Goal: Task Accomplishment & Management: Use online tool/utility

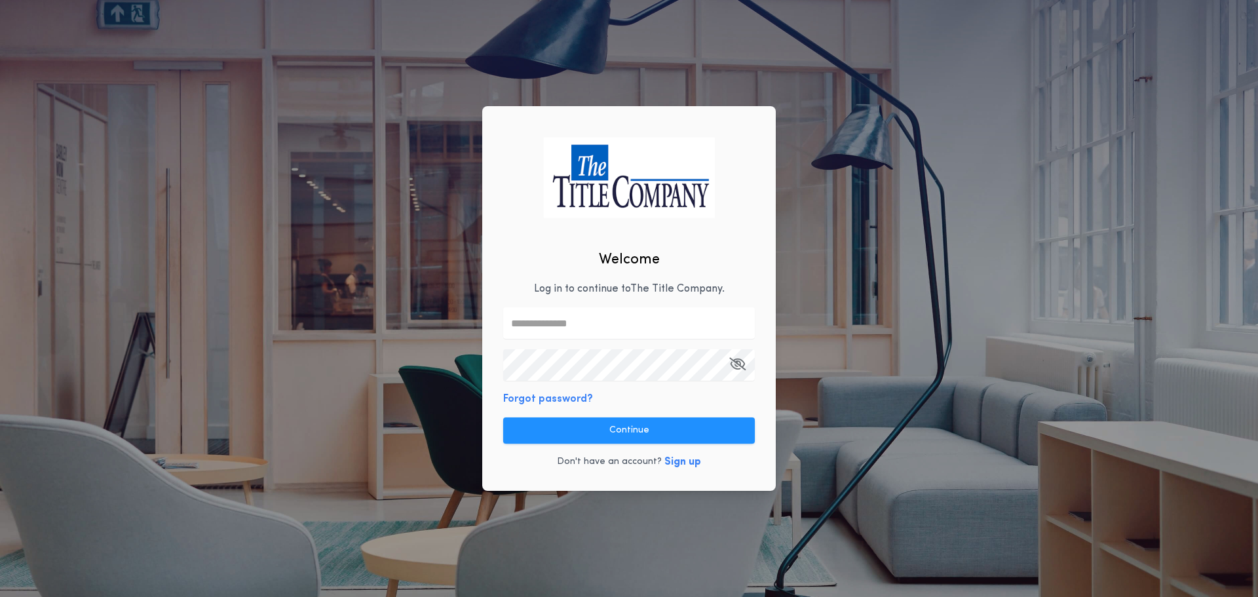
click at [566, 275] on div "Welcome Log in to continue to The Title Company . Forgot password? Continue Don…" at bounding box center [629, 298] width 294 height 385
click at [549, 337] on input "text" at bounding box center [629, 322] width 252 height 31
type input "**********"
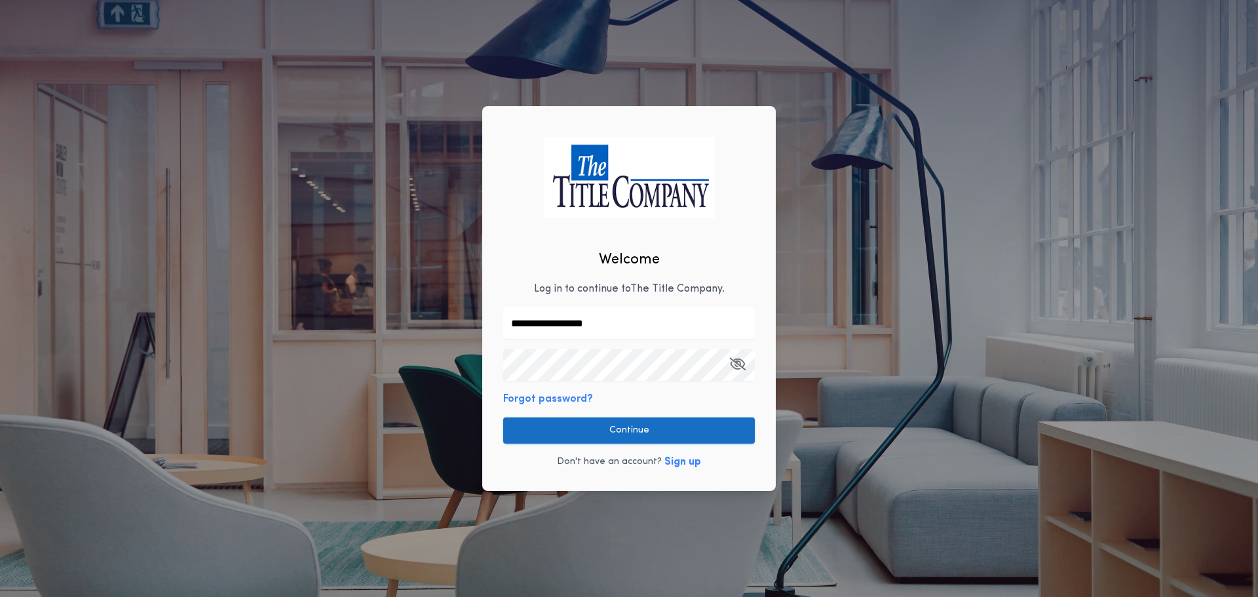
click at [604, 423] on button "Continue" at bounding box center [629, 430] width 252 height 26
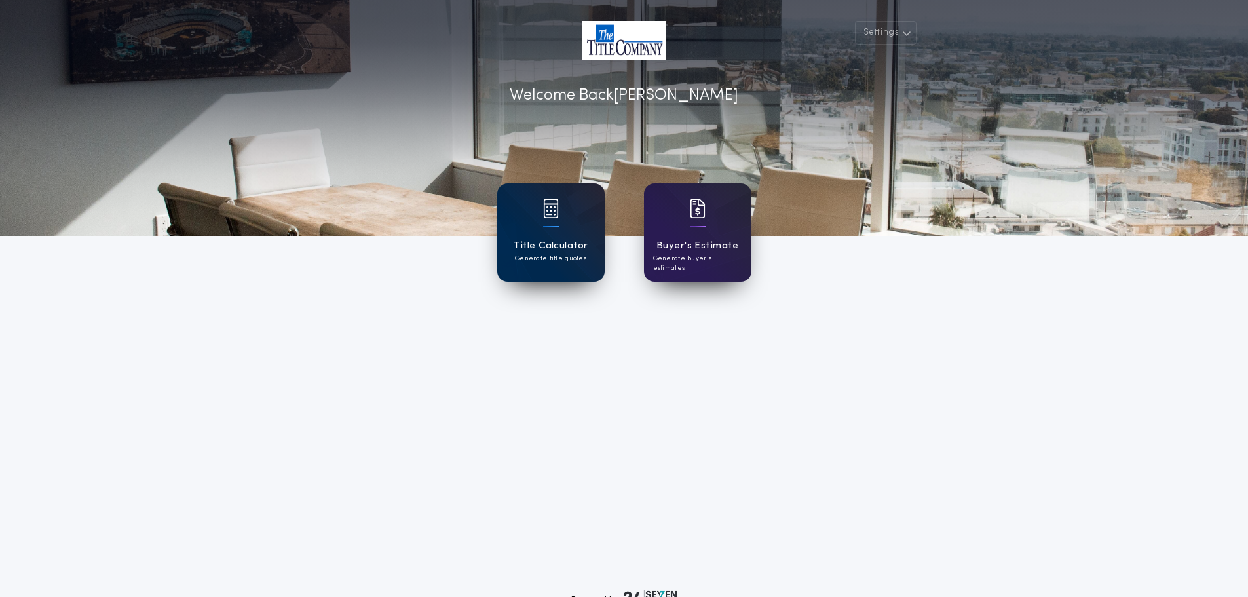
click at [583, 241] on h1 "Title Calculator" at bounding box center [550, 246] width 75 height 15
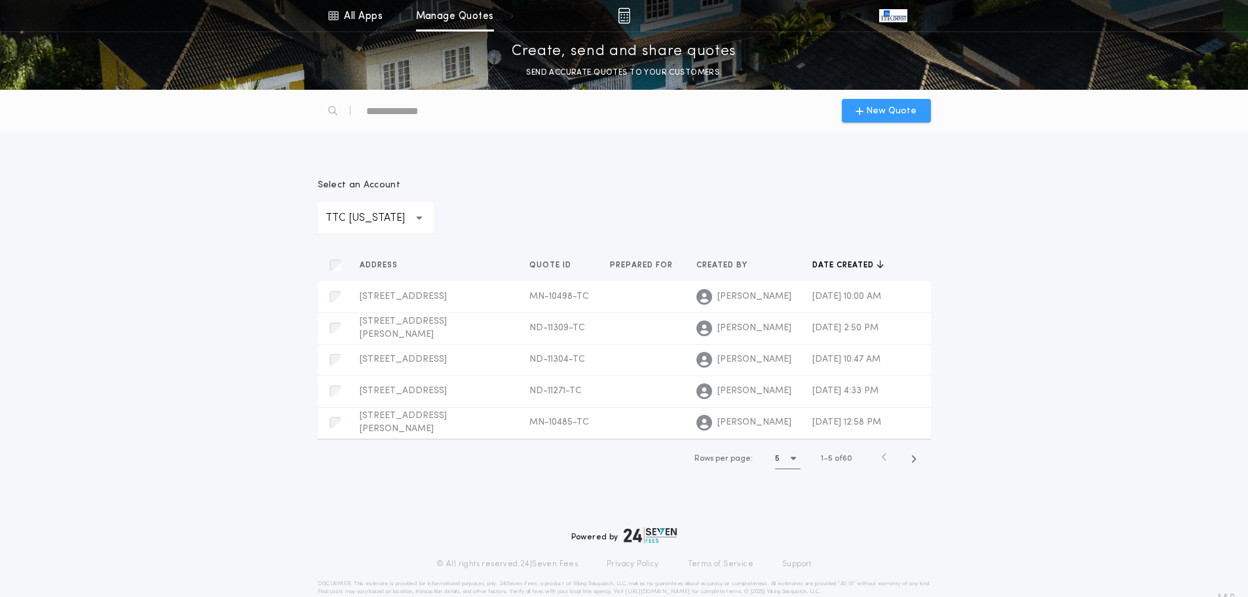
click at [921, 113] on div "New Quote" at bounding box center [886, 111] width 89 height 24
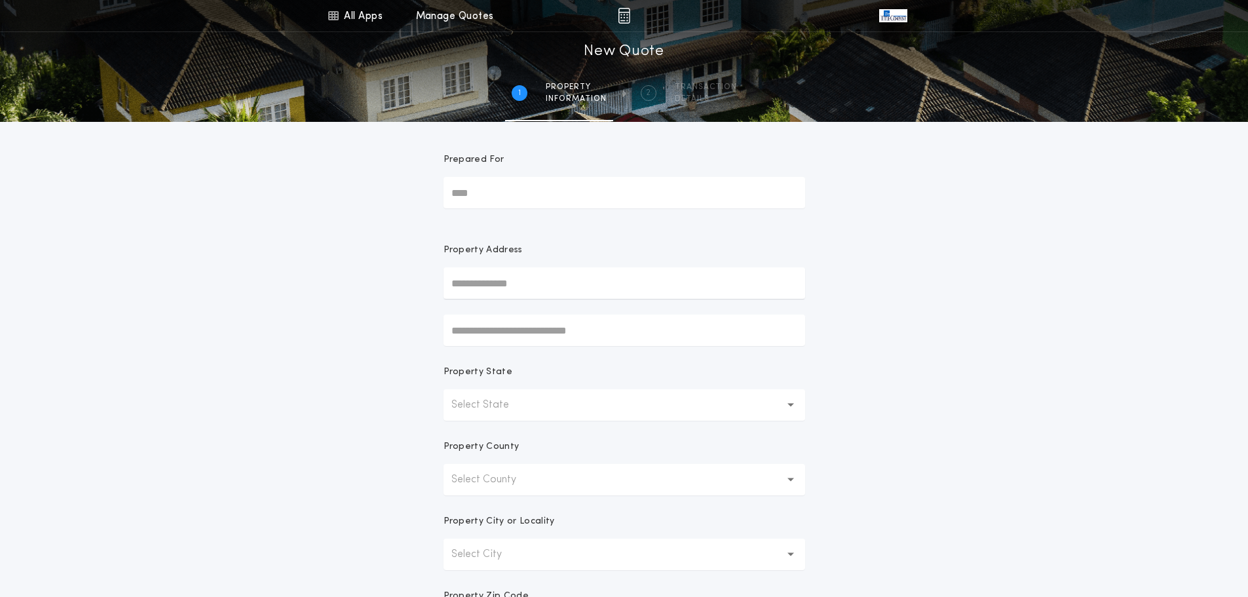
click at [580, 272] on input "text" at bounding box center [625, 282] width 362 height 31
type input "**********"
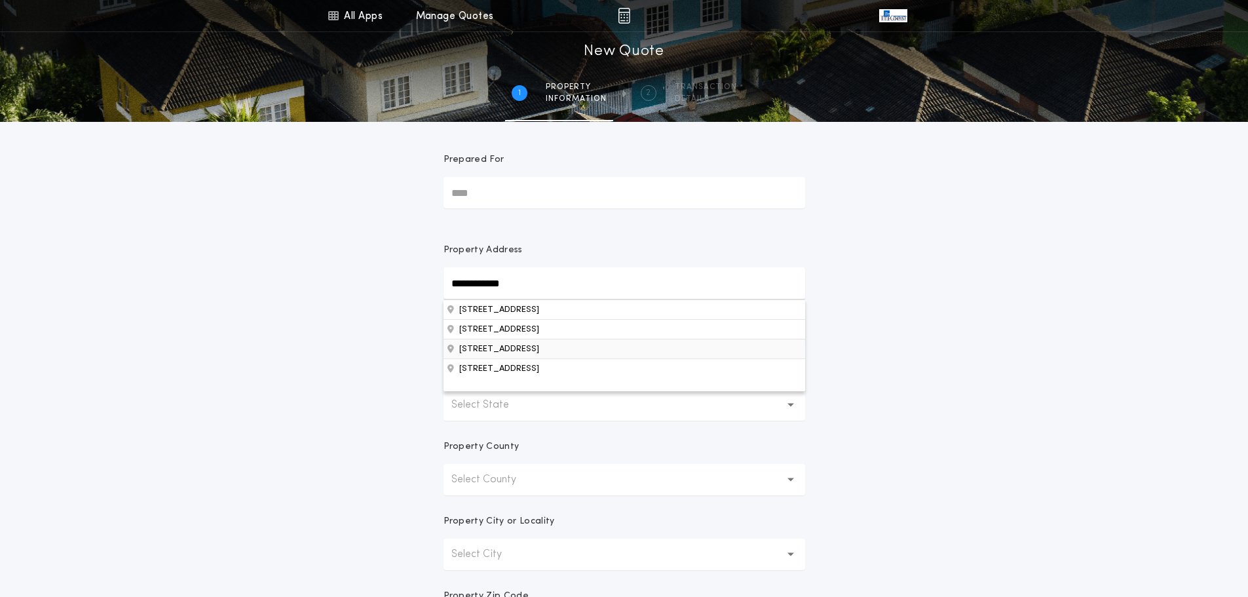
click at [571, 352] on button "[STREET_ADDRESS]" at bounding box center [625, 349] width 362 height 20
type input "**********"
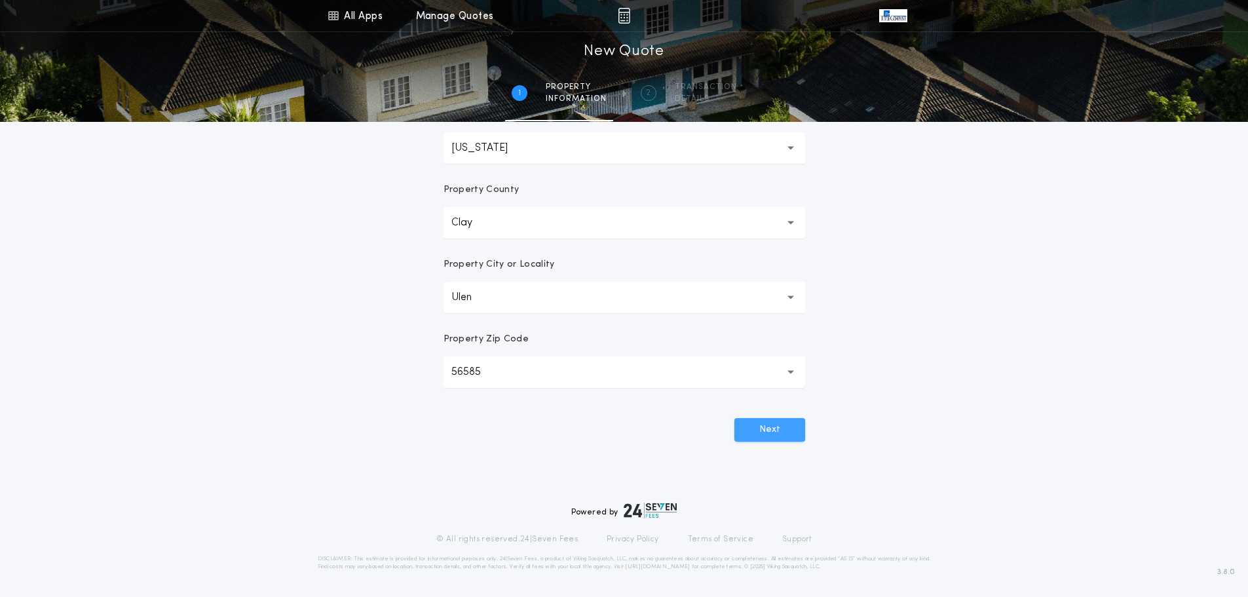
click at [794, 438] on button "Next" at bounding box center [770, 430] width 71 height 24
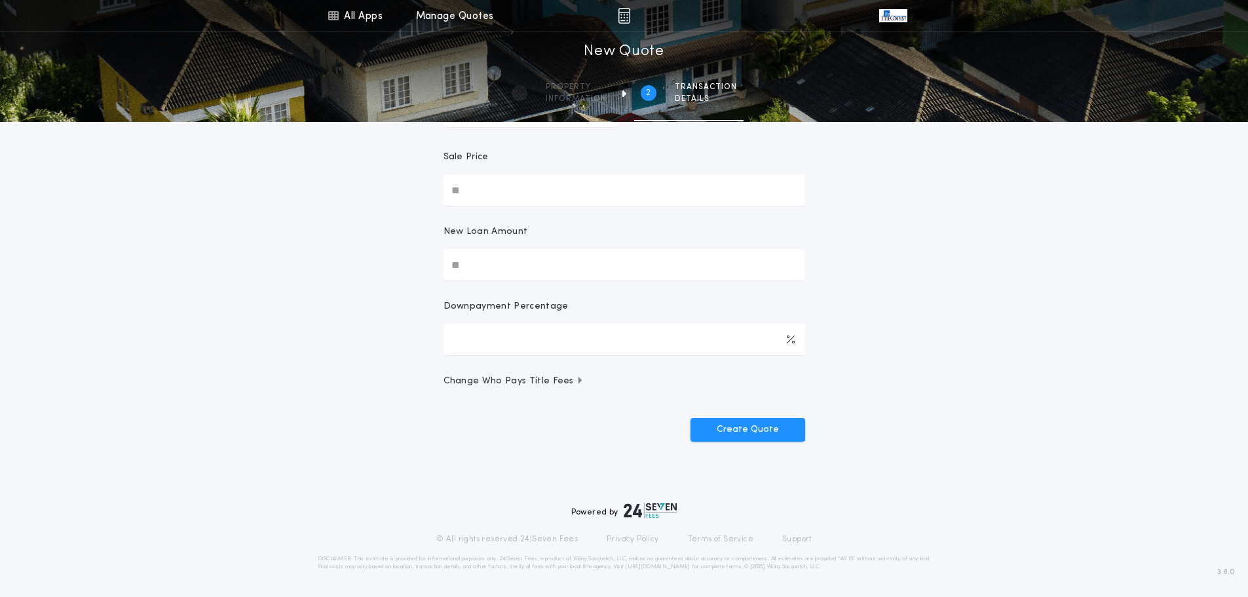
scroll to position [0, 0]
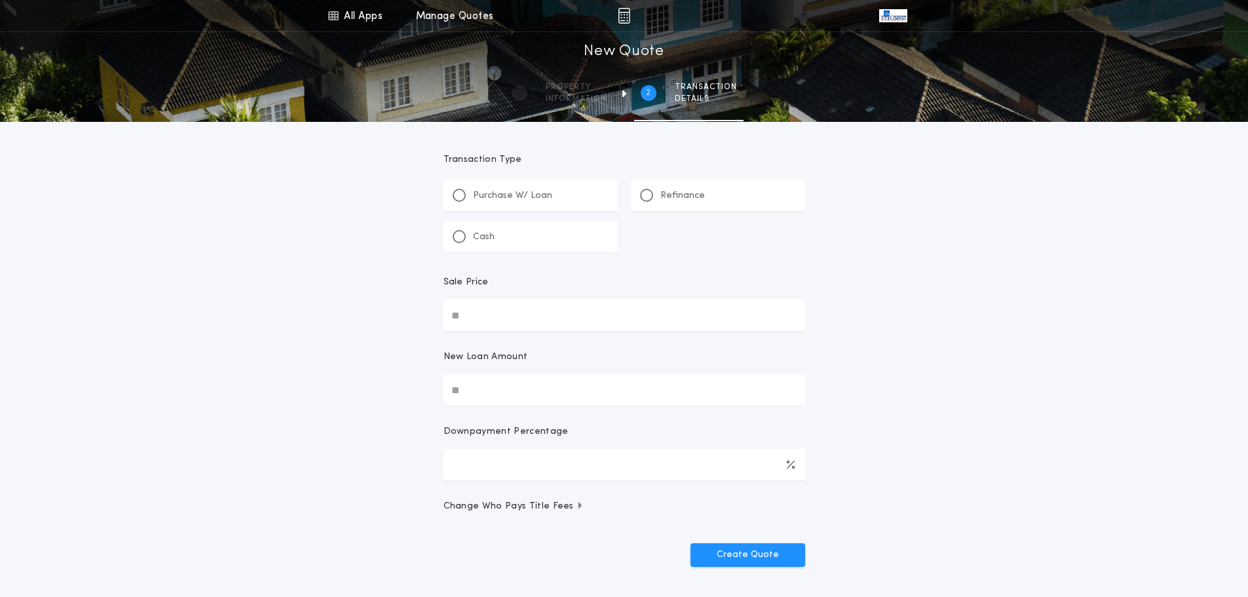
click at [686, 200] on p "Refinance" at bounding box center [683, 195] width 45 height 13
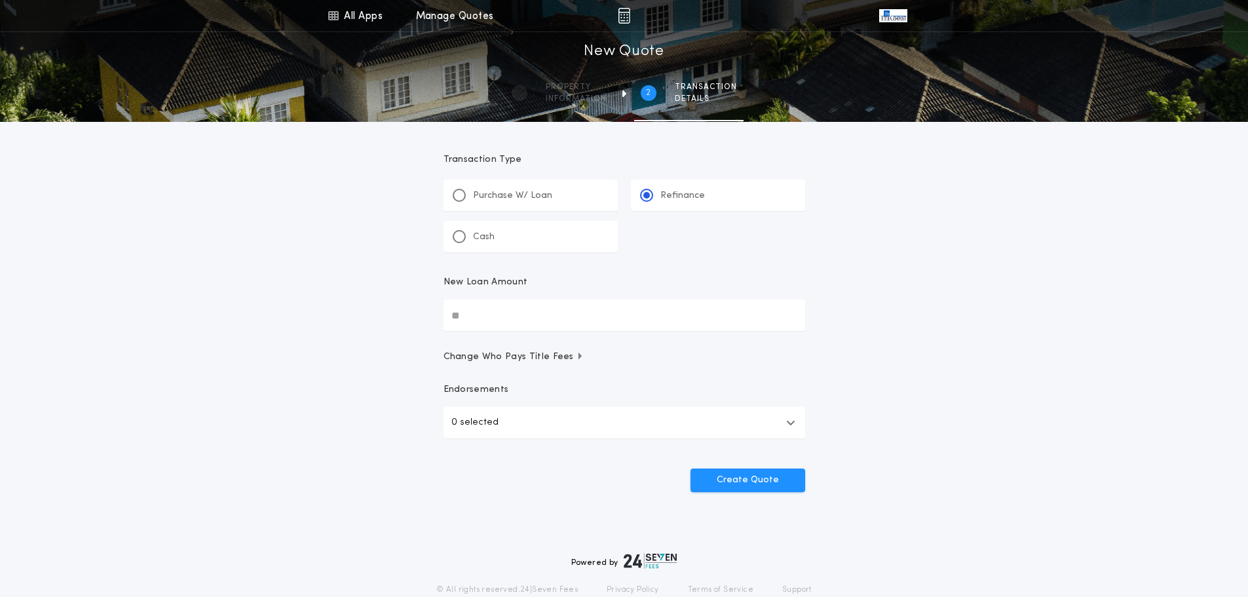
click at [558, 305] on input "New Loan Amount" at bounding box center [625, 314] width 362 height 31
type input "********"
click at [505, 427] on button "0 selected" at bounding box center [625, 422] width 362 height 31
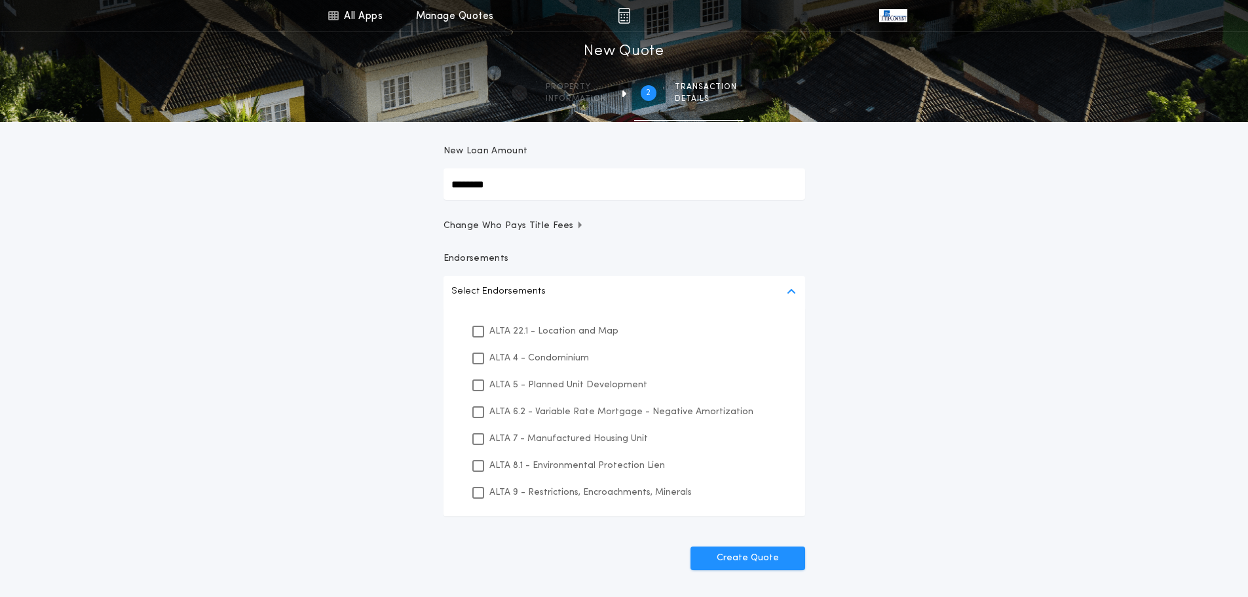
scroll to position [197, 0]
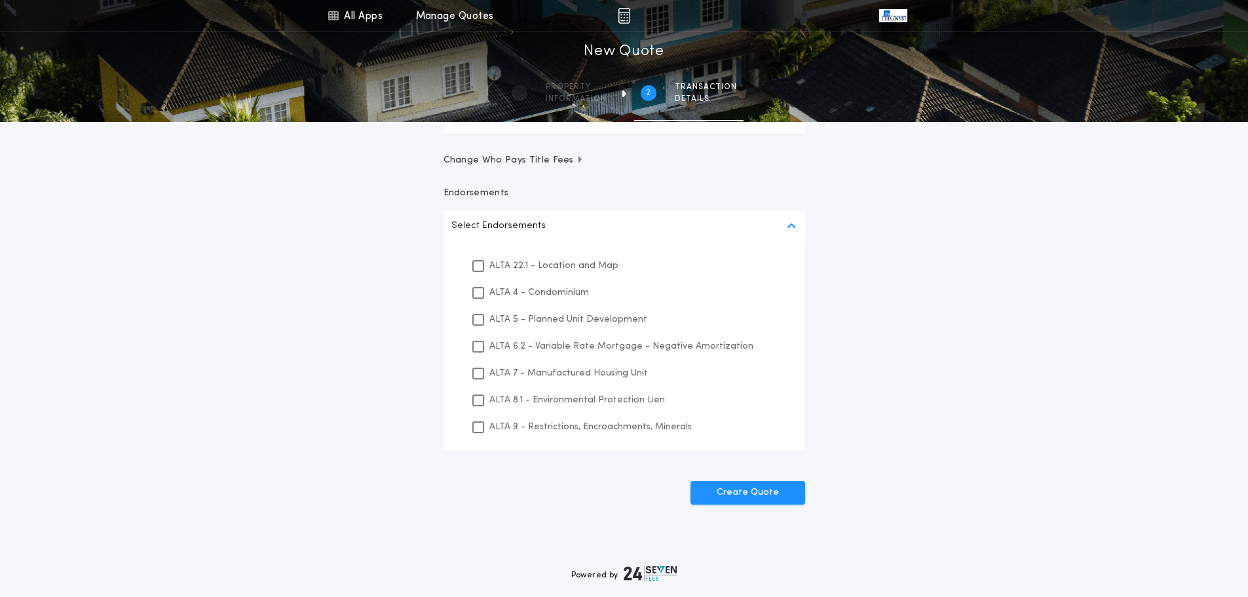
click at [615, 402] on p "ALTA 8.1 - Environmental Protection Lien" at bounding box center [578, 400] width 176 height 14
click at [615, 427] on p "ALTA 9 - Restrictions, Encroachments, Minerals" at bounding box center [591, 427] width 202 height 14
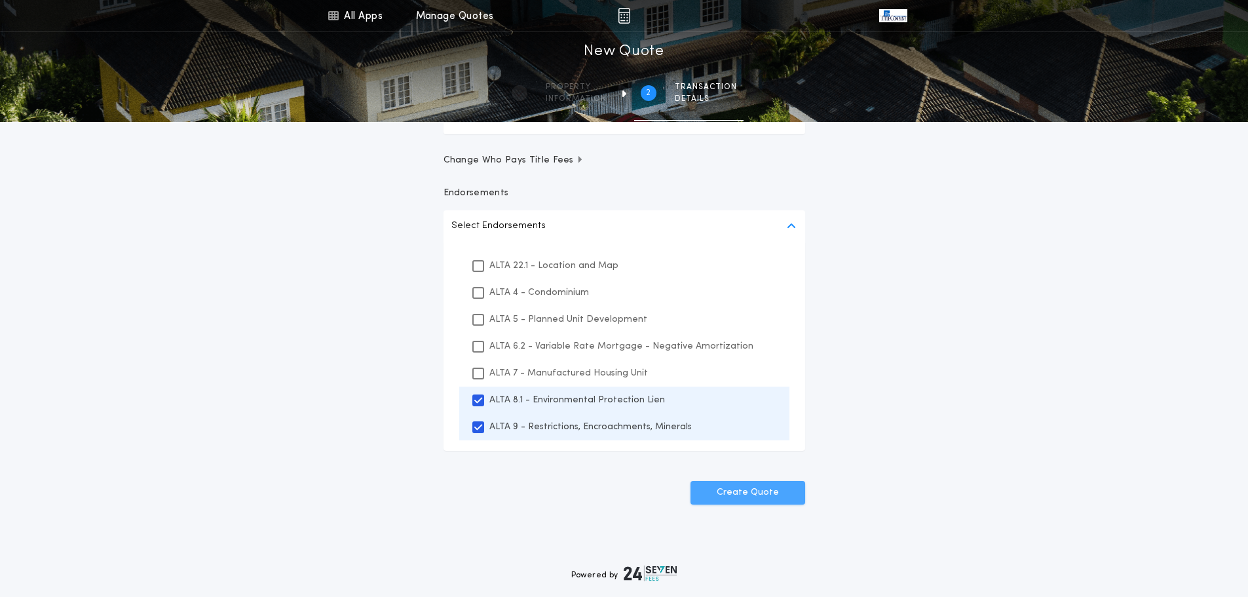
click at [791, 491] on button "Create Quote" at bounding box center [748, 493] width 115 height 24
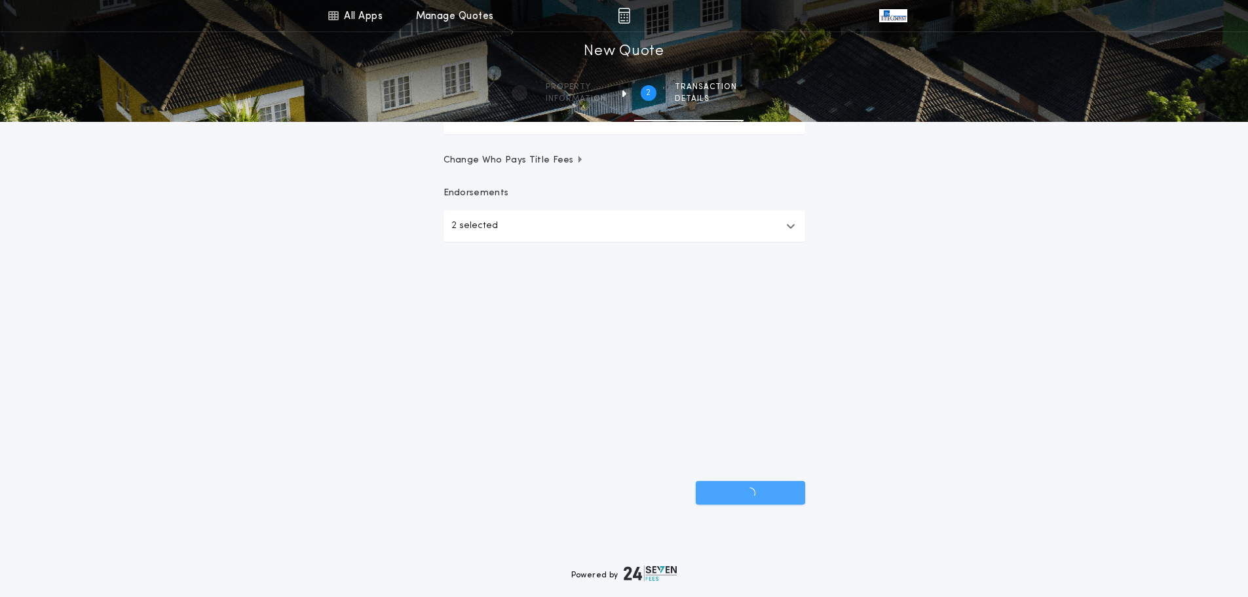
scroll to position [50, 0]
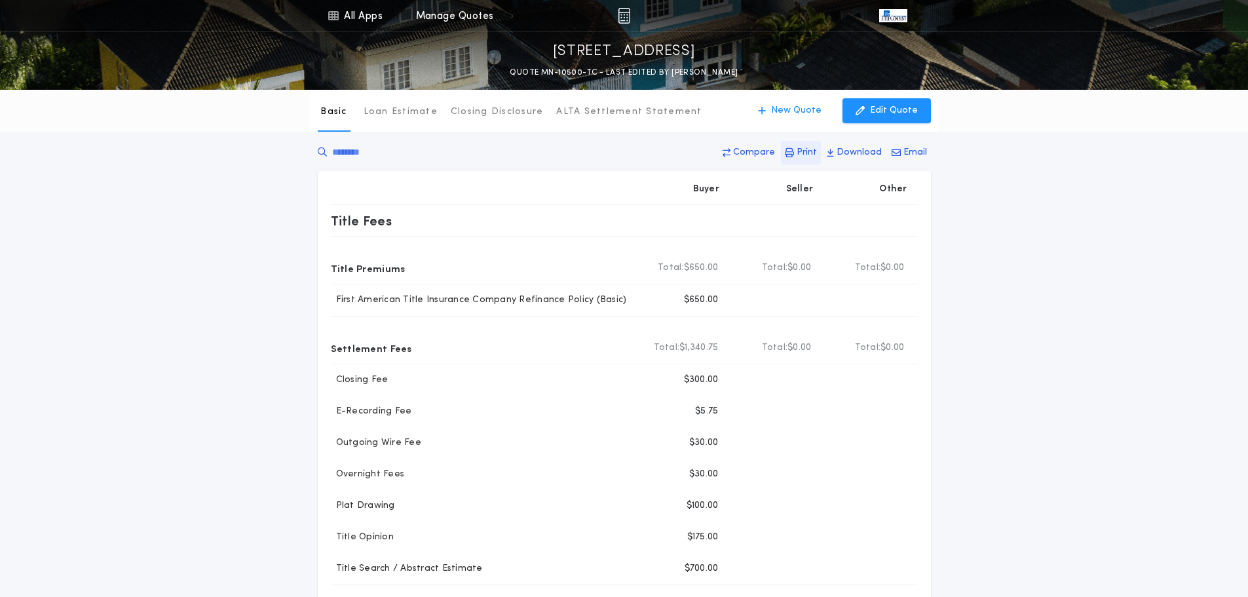
click at [815, 153] on p "Print" at bounding box center [807, 152] width 20 height 13
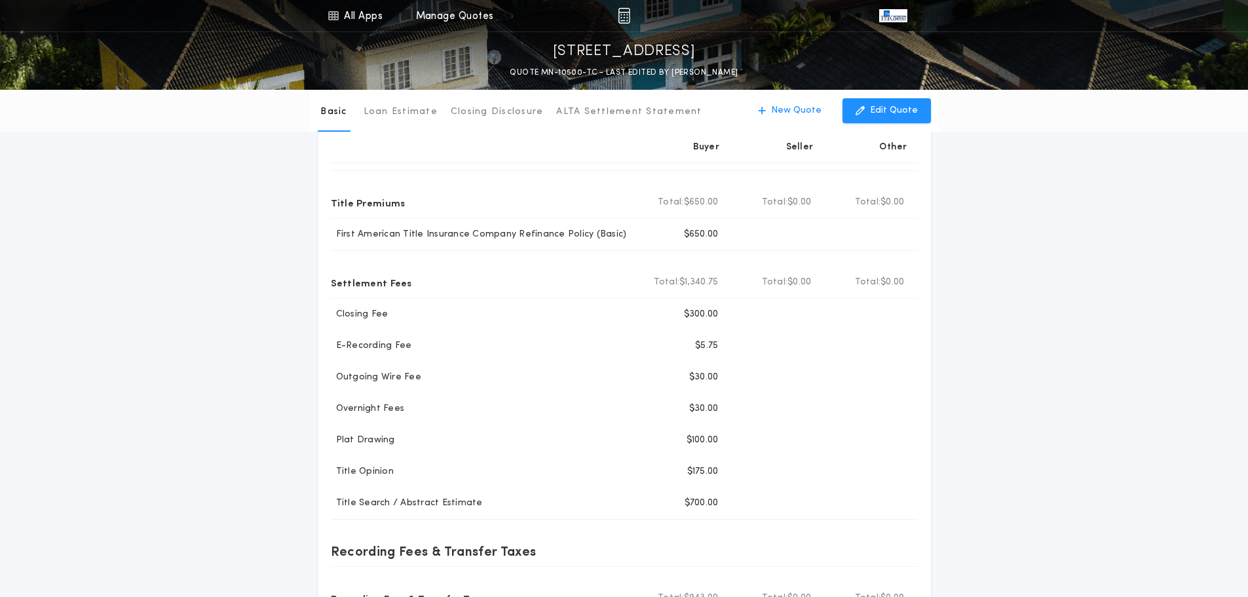
scroll to position [131, 0]
